Goal: Transaction & Acquisition: Purchase product/service

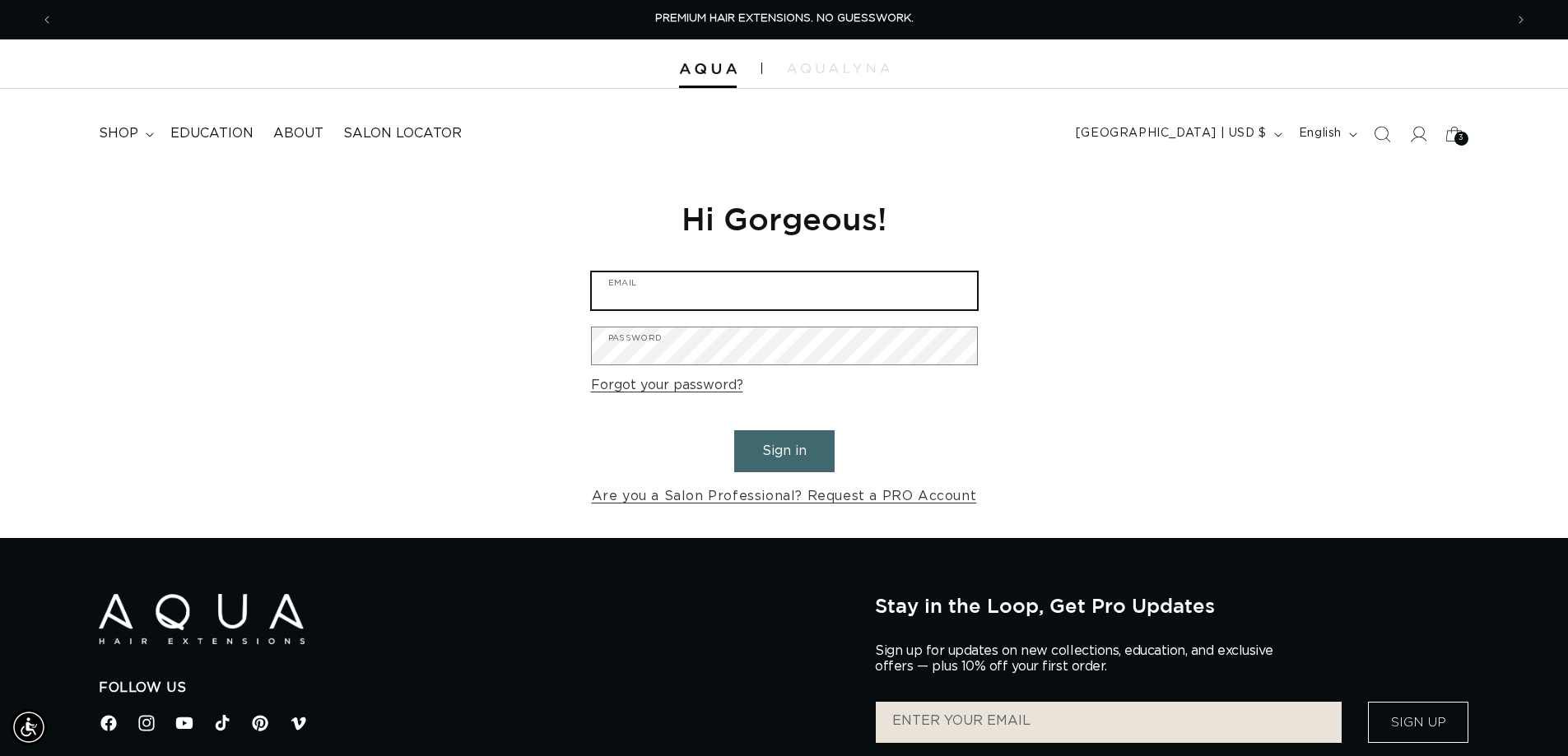
type input "olivia.at.cora@gmail.com"
click at [765, 432] on button "Sign in" at bounding box center [784, 451] width 100 height 42
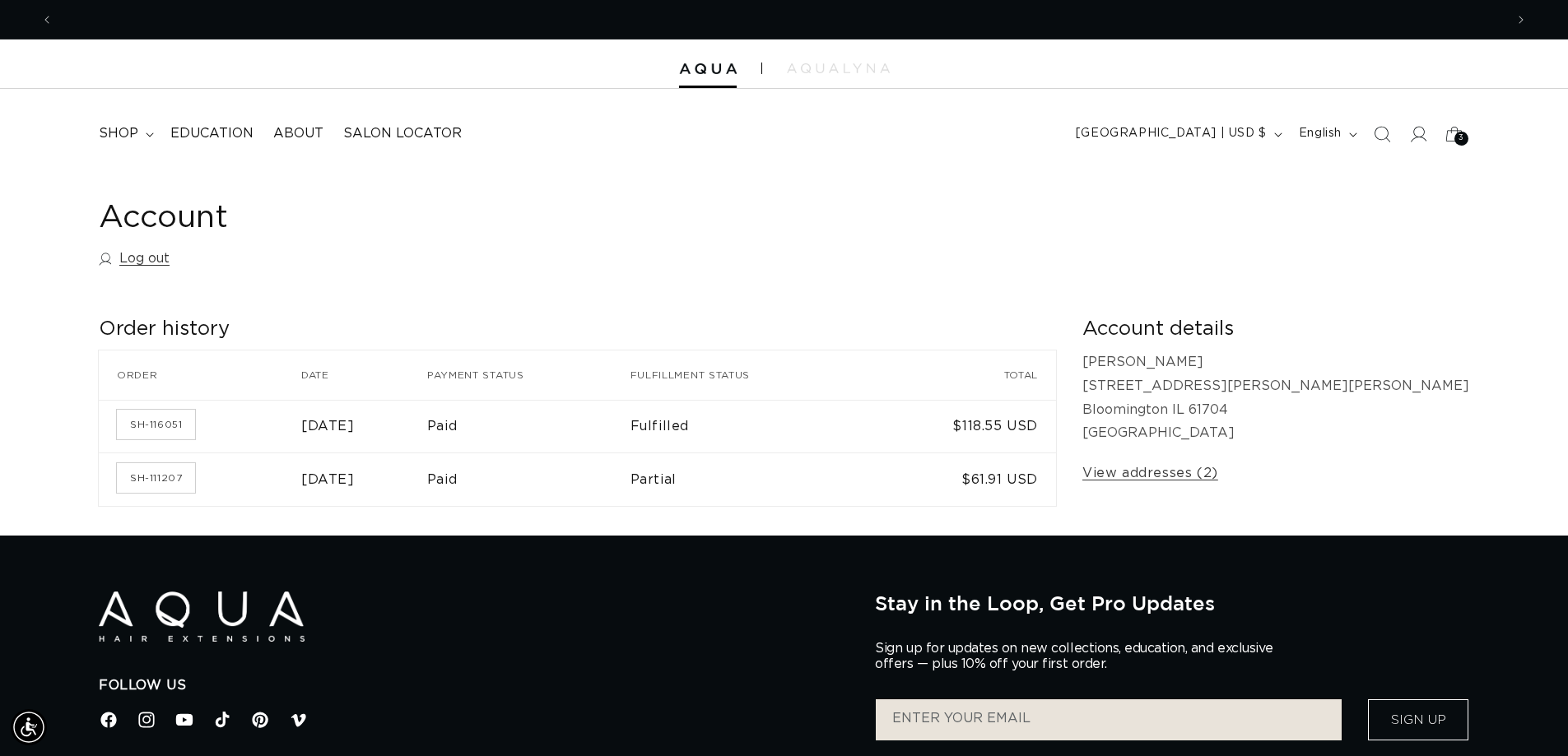
scroll to position [0, 1451]
click at [116, 131] on span "shop" at bounding box center [118, 134] width 40 height 17
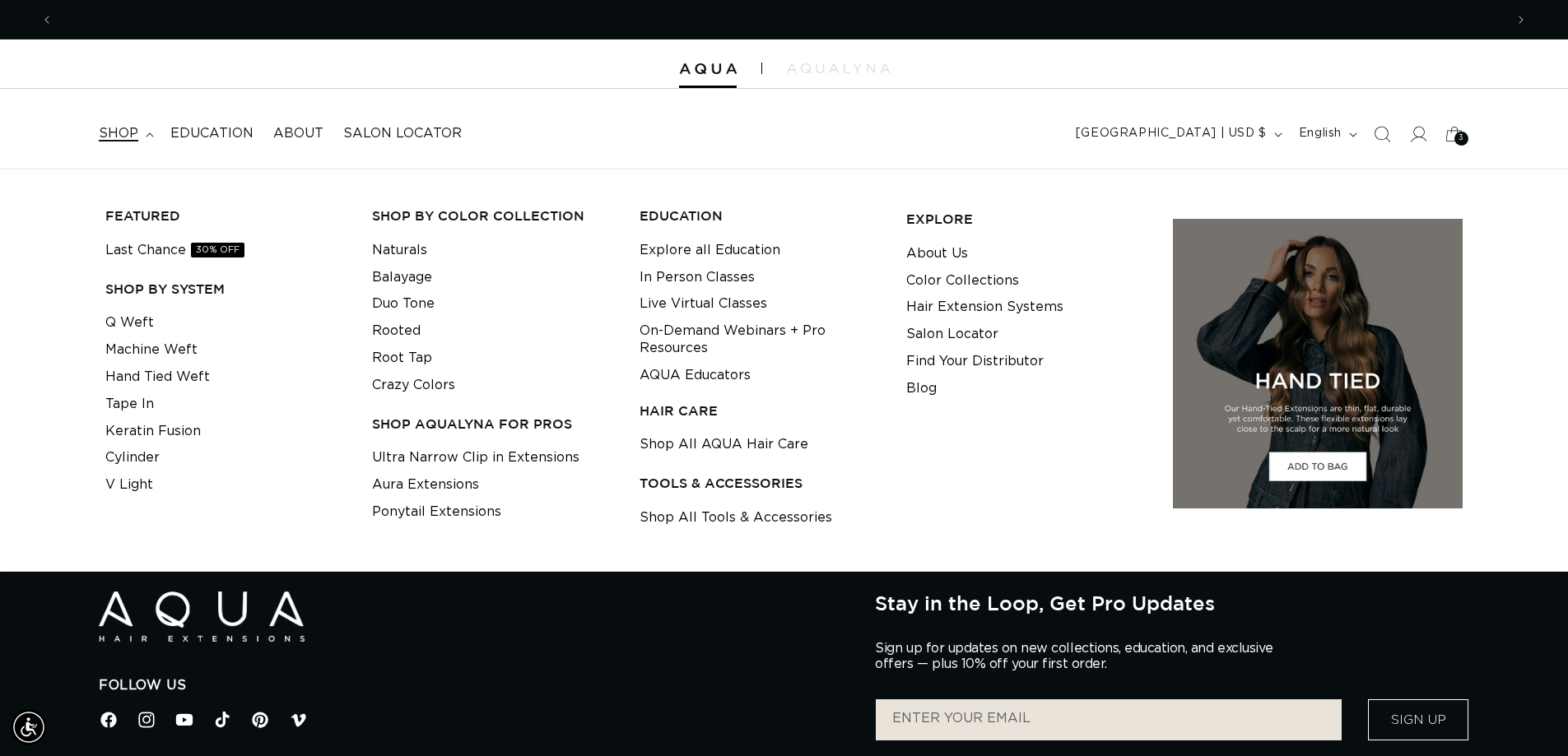
scroll to position [0, 2902]
click at [154, 373] on link "Hand Tied Weft" at bounding box center [157, 377] width 105 height 27
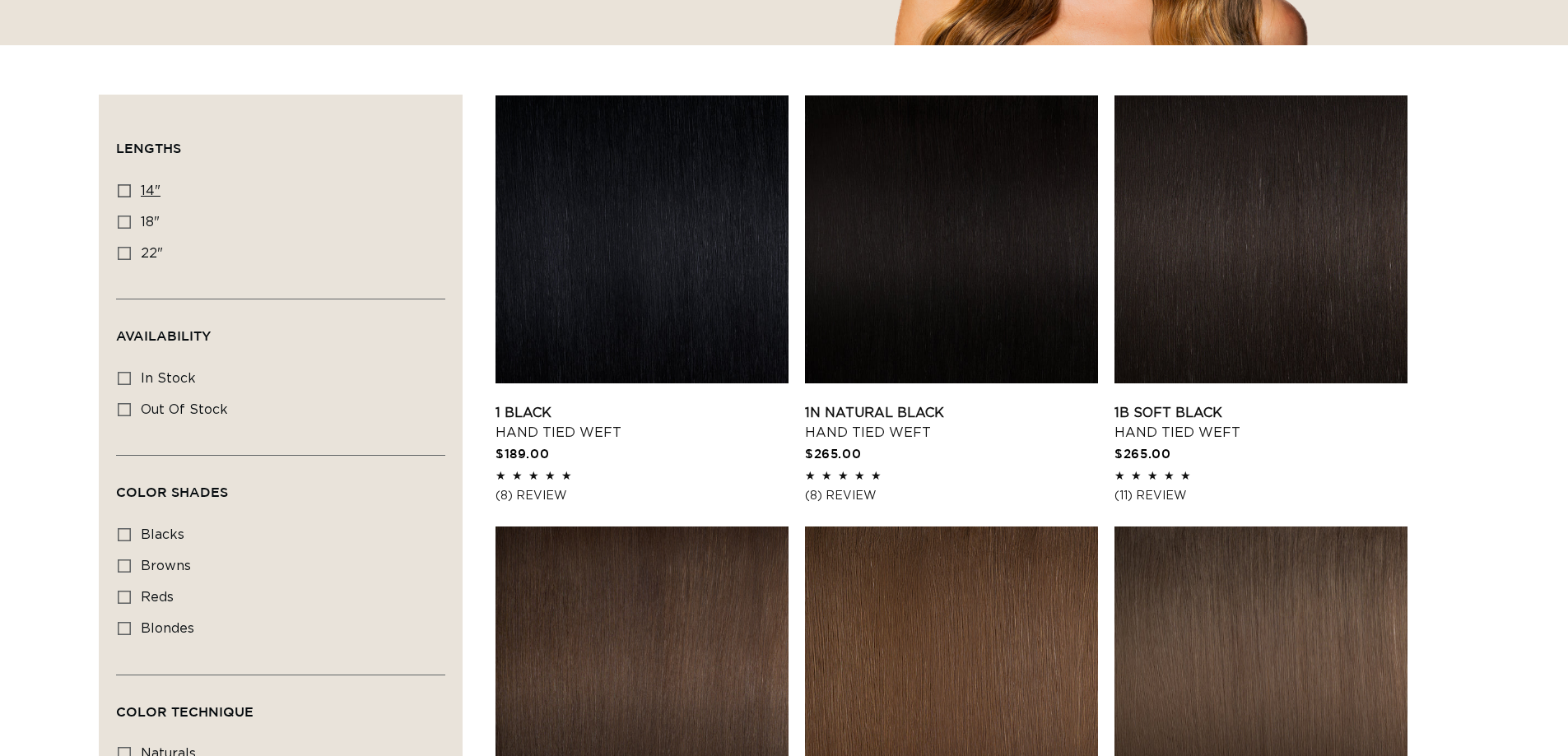
click at [134, 190] on label "14" 14" (11 products)" at bounding box center [275, 192] width 316 height 31
click at [131, 190] on input "14" 14" (11 products)" at bounding box center [124, 191] width 13 height 13
checkbox input "true"
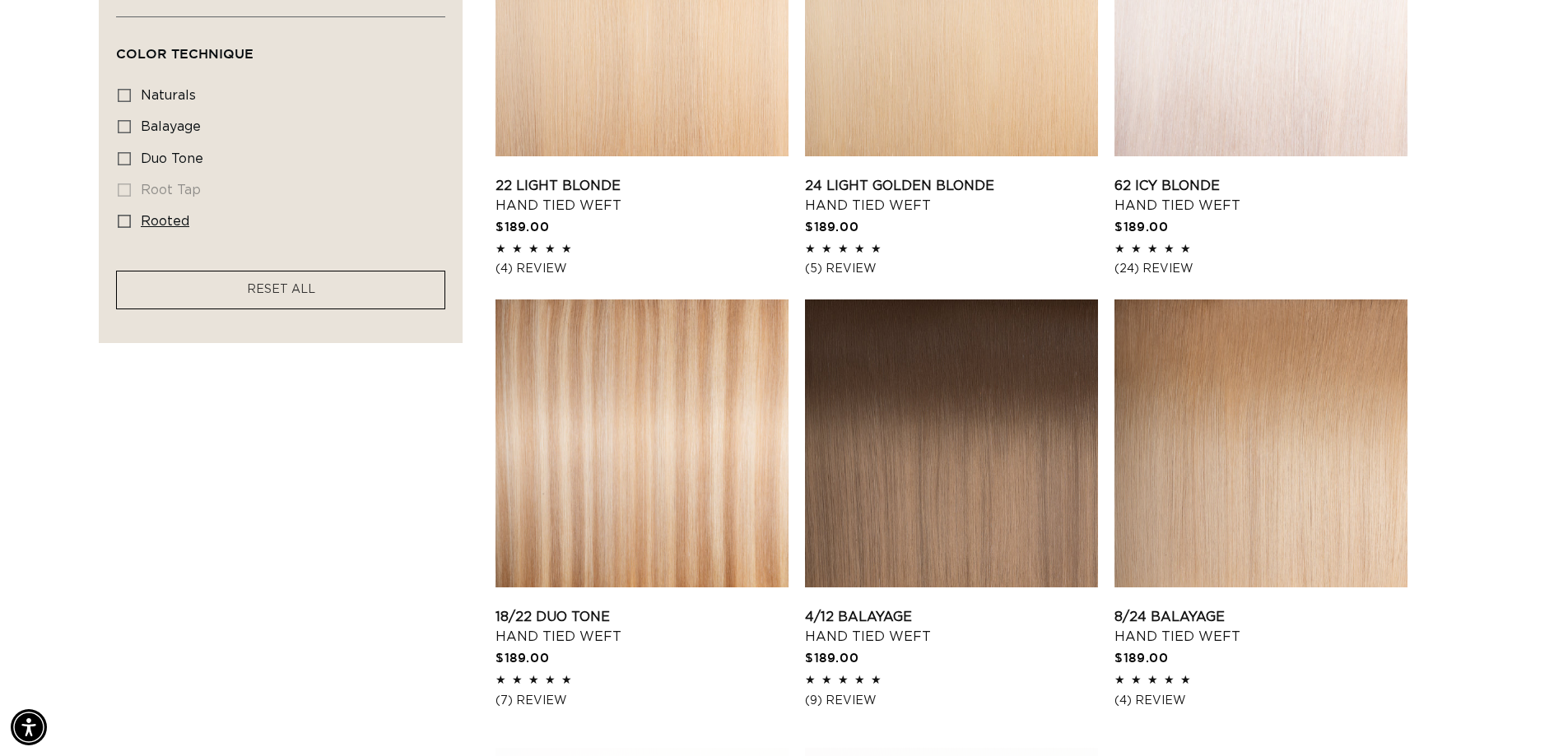
scroll to position [1070, 0]
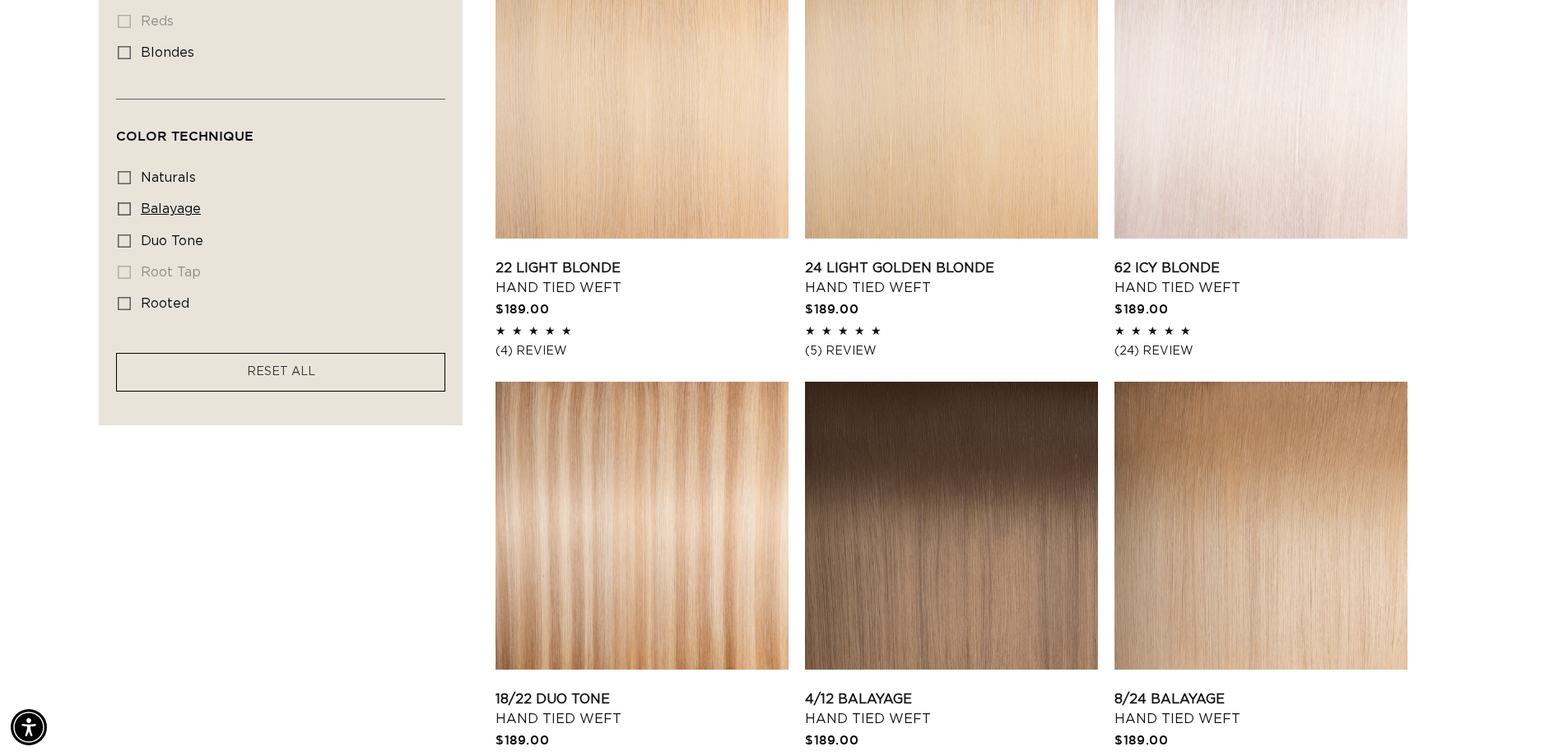
click at [130, 203] on icon at bounding box center [124, 209] width 13 height 13
click at [130, 203] on input "balayage balayage (3 products)" at bounding box center [124, 209] width 13 height 13
checkbox input "true"
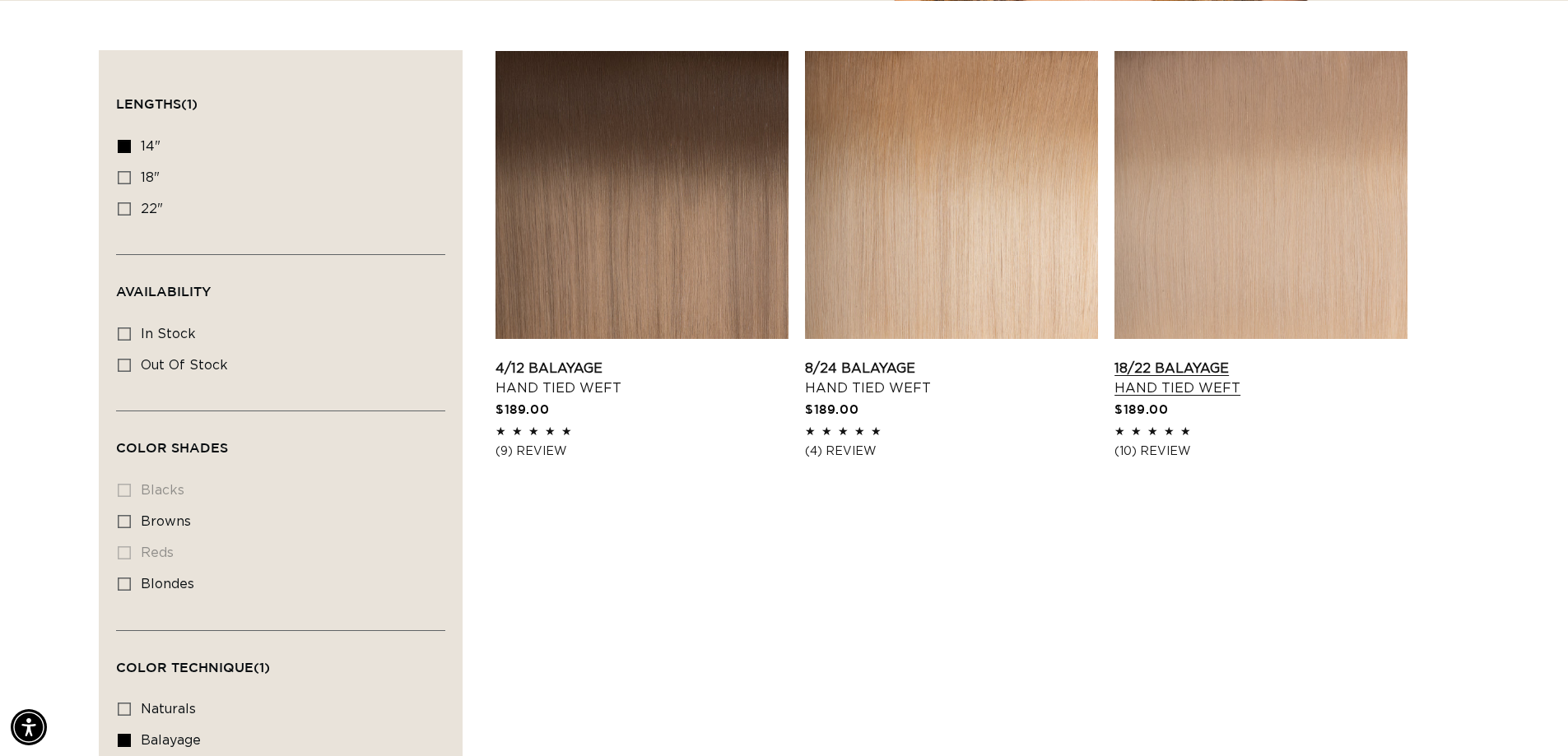
scroll to position [576, 0]
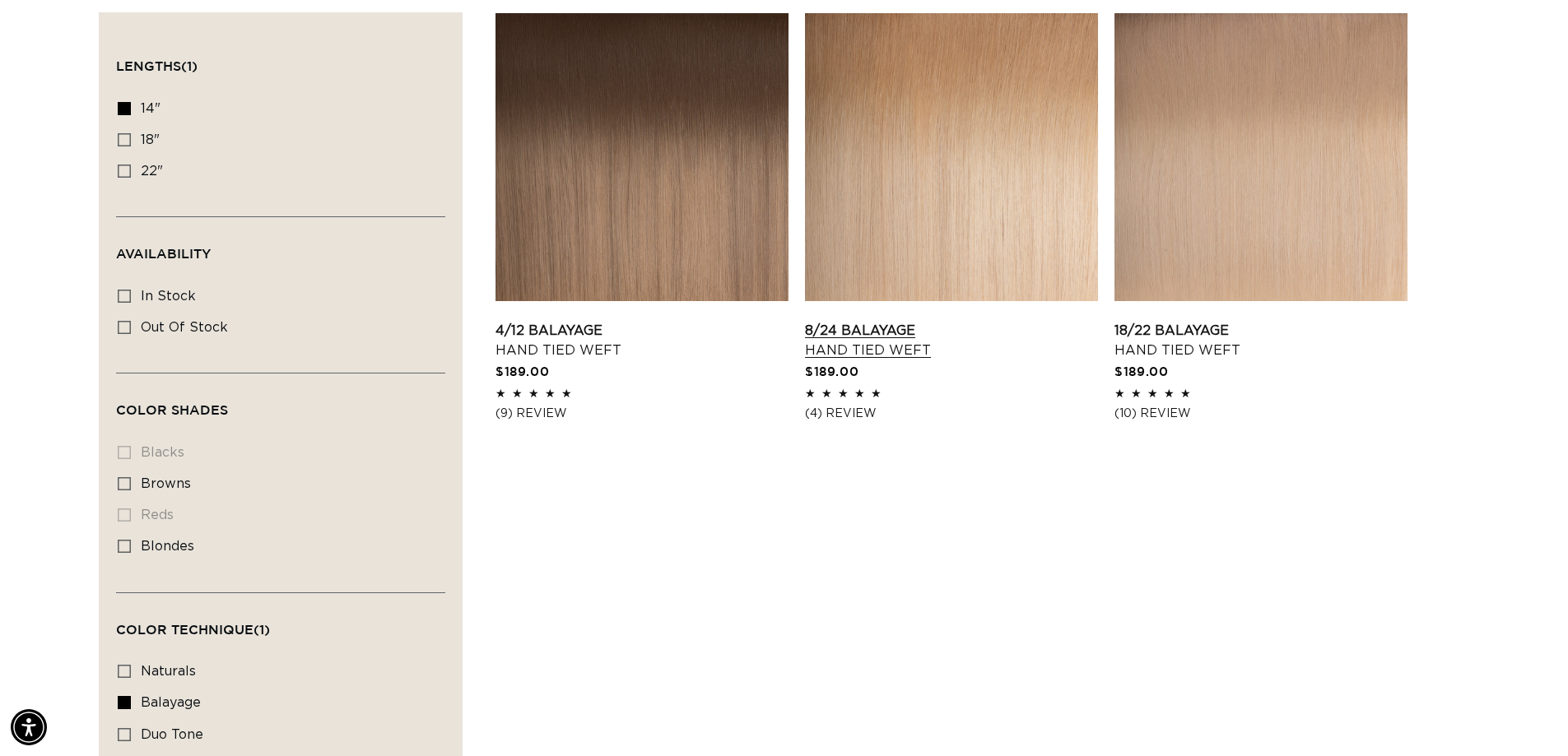
click at [987, 321] on link "8/24 Balayage Hand Tied Weft" at bounding box center [951, 341] width 293 height 40
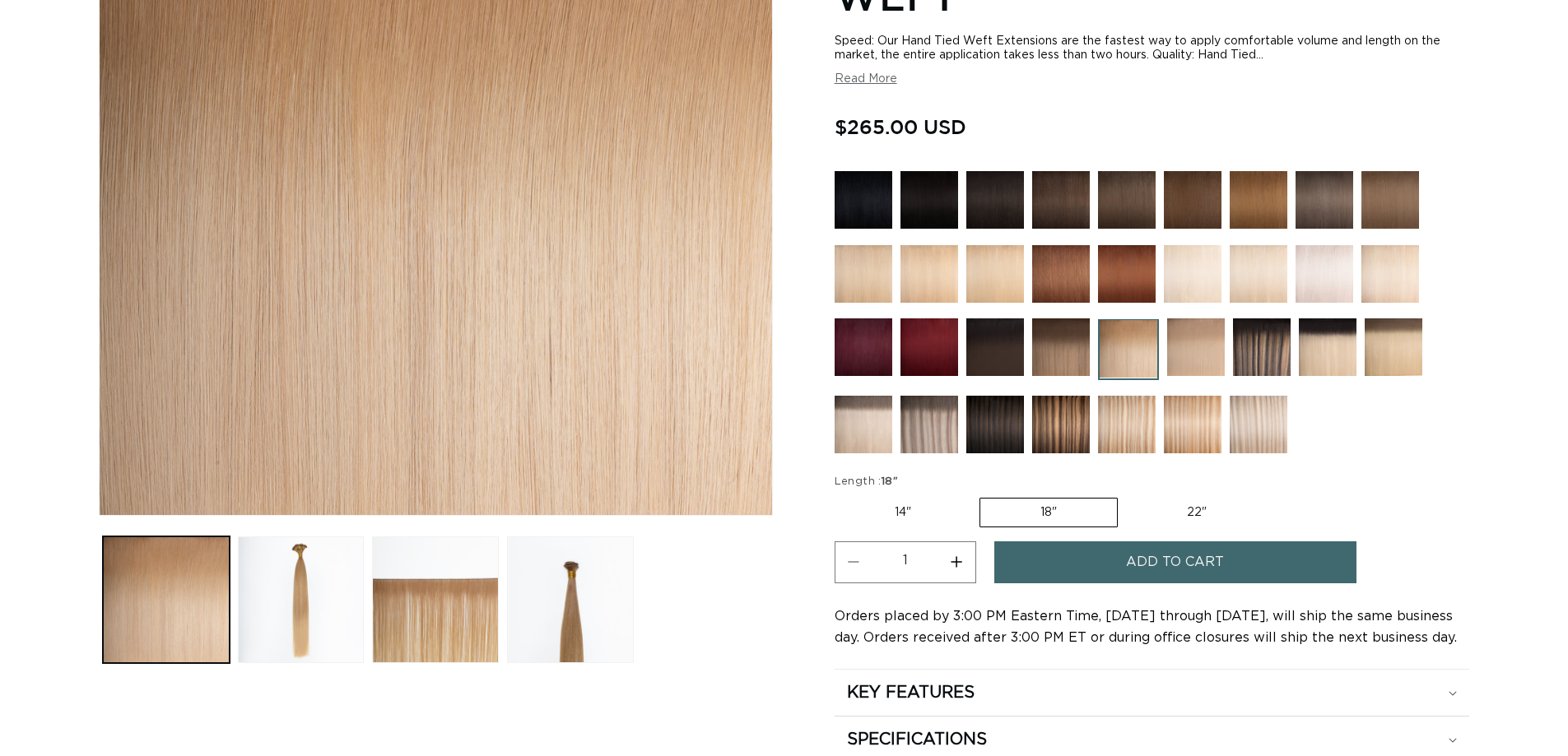
click at [1211, 511] on label "22" Variant sold out or unavailable" at bounding box center [1197, 513] width 140 height 28
click at [1127, 495] on input "22" Variant sold out or unavailable" at bounding box center [1126, 494] width 1 height 1
radio input "true"
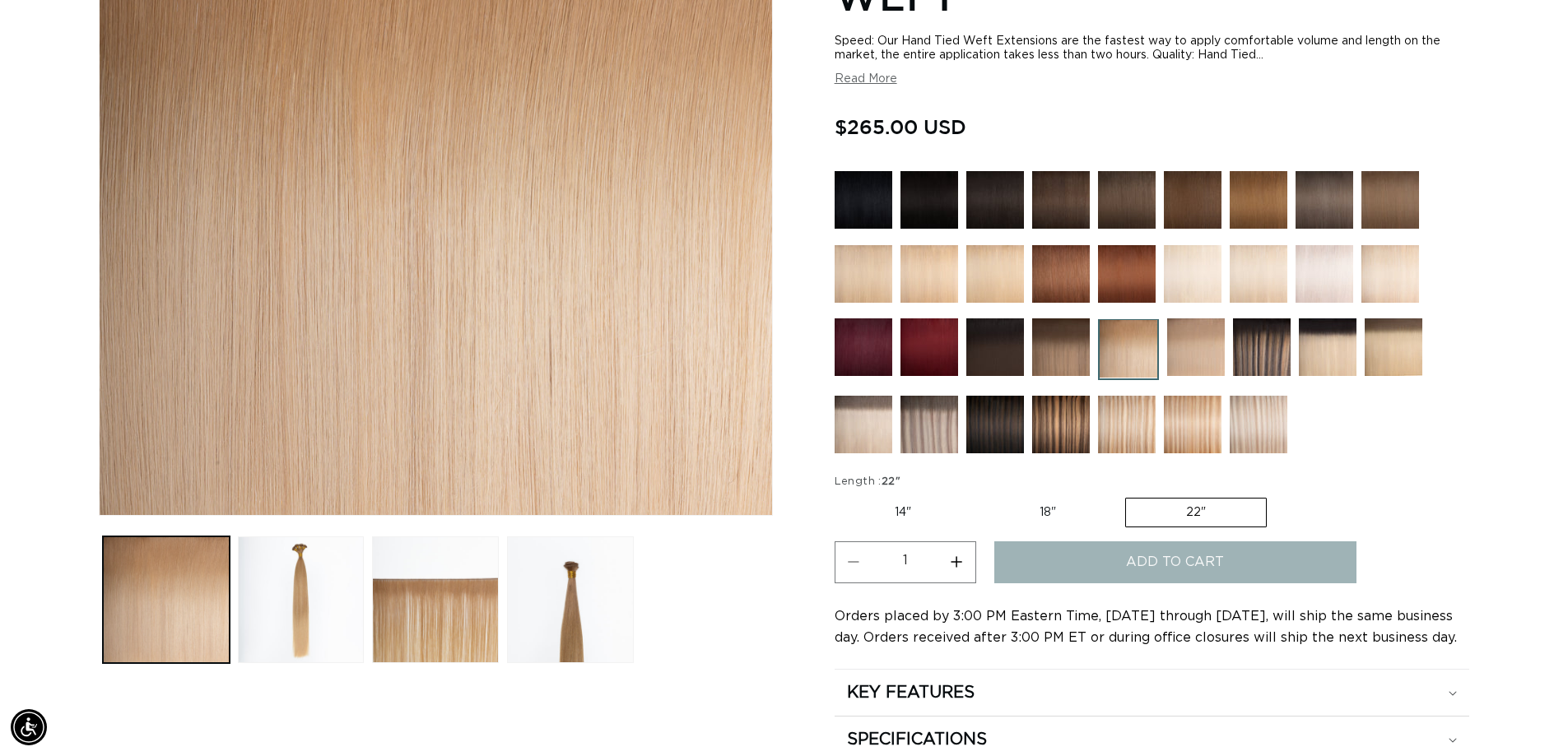
scroll to position [0, 1451]
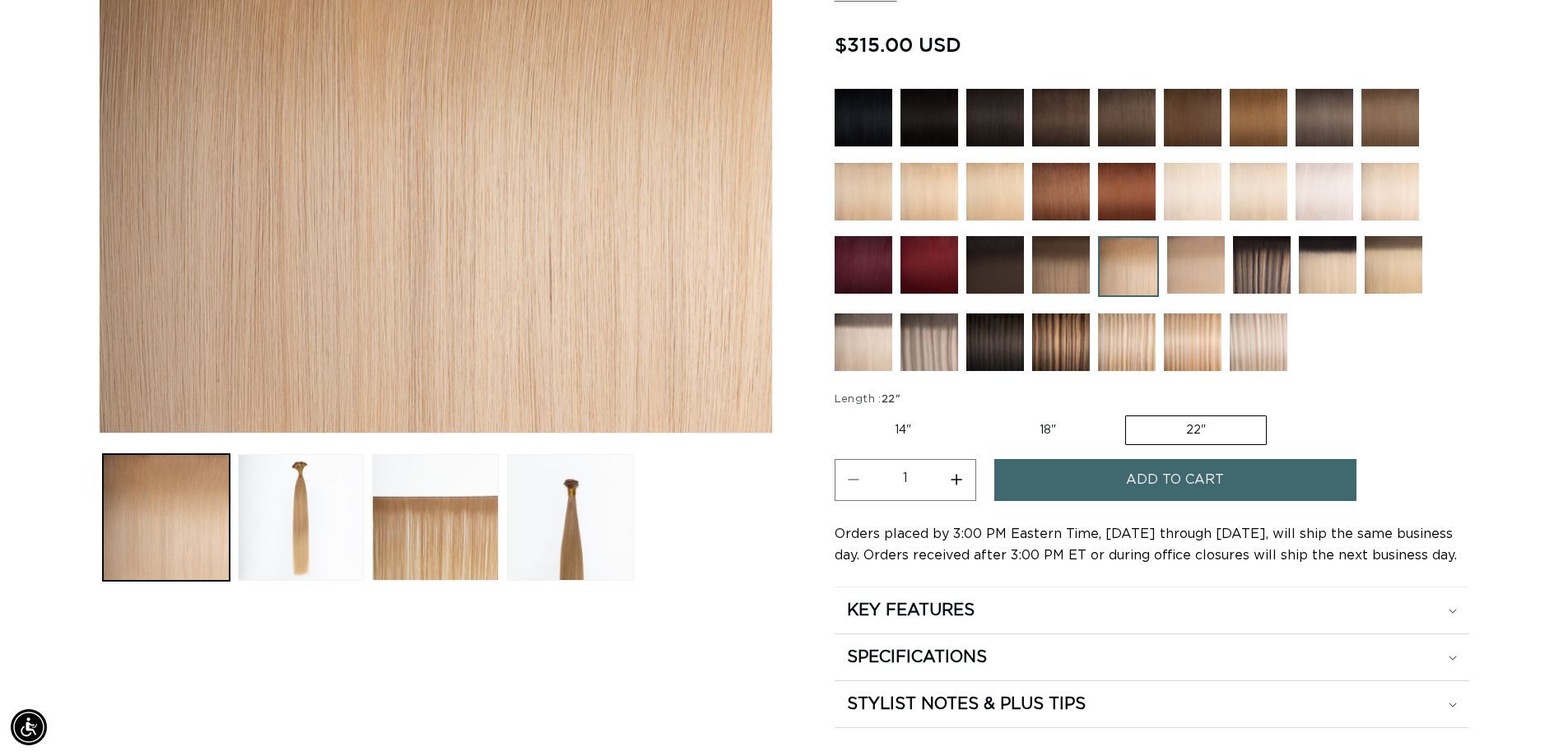
scroll to position [0, 1451]
